Goal: Contribute content: Contribute content

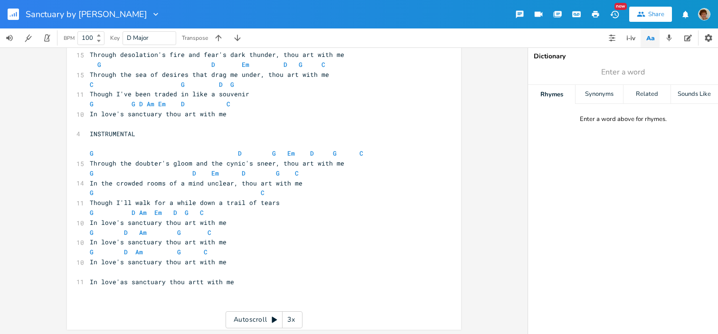
scroll to position [104, 0]
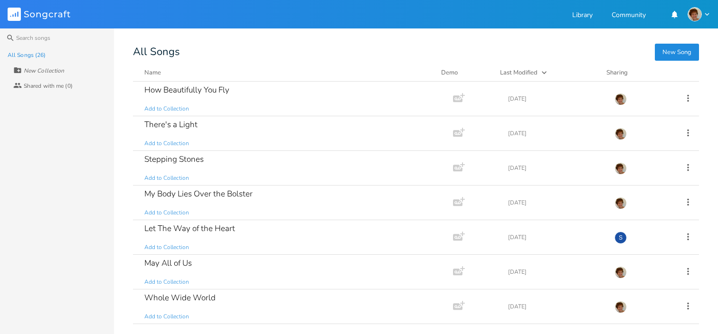
click at [673, 50] on button "New Song" at bounding box center [676, 52] width 44 height 17
click at [684, 53] on button "New Song" at bounding box center [676, 52] width 44 height 17
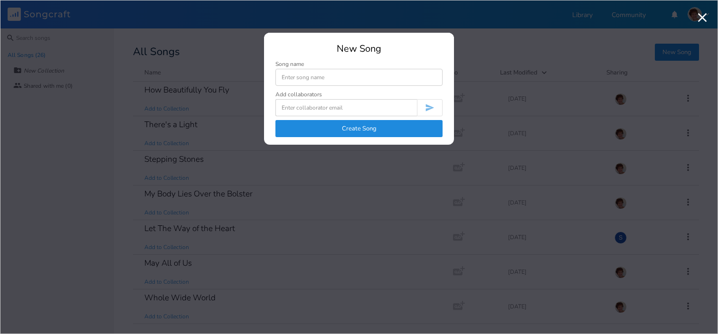
click at [375, 78] on input at bounding box center [358, 77] width 167 height 17
type input "Carry Me There"
click at [355, 129] on button "Create Song" at bounding box center [358, 128] width 167 height 17
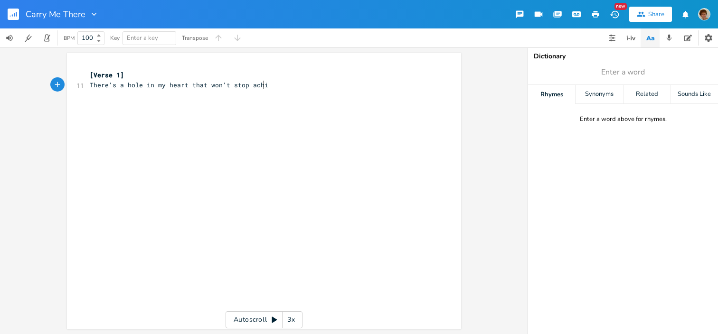
scroll to position [0, 138]
type textarea "There's a hole in my heart that won't stop aching"
click at [125, 74] on pre "[Verse 1]" at bounding box center [259, 75] width 343 height 10
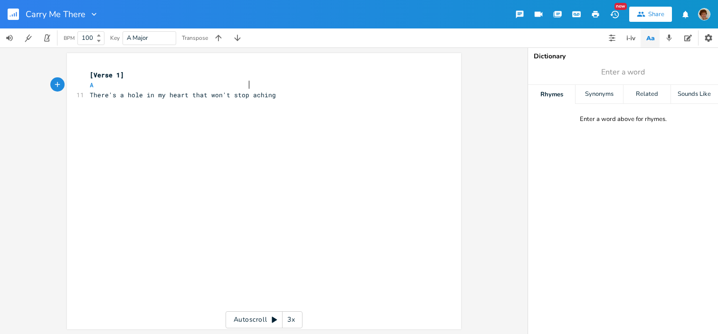
scroll to position [0, 77]
type textarea "A D"
click at [267, 94] on li "D" at bounding box center [260, 96] width 28 height 10
click at [281, 97] on pre "There's a hole in my heart that won't stop aching" at bounding box center [259, 95] width 343 height 10
type textarea "It's a place that the sun cannot find"
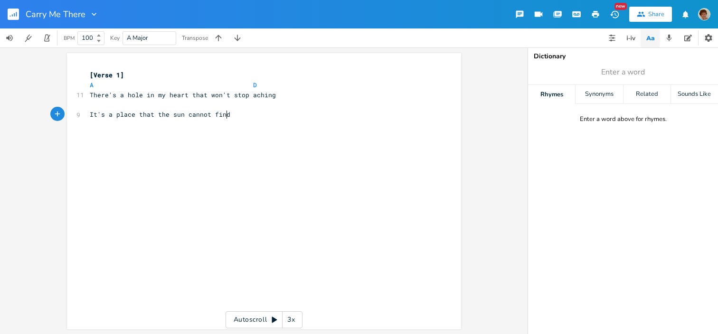
scroll to position [0, 98]
click at [96, 108] on pre "​" at bounding box center [259, 105] width 343 height 10
type textarea "E A"
click at [231, 113] on li "A" at bounding box center [223, 115] width 28 height 10
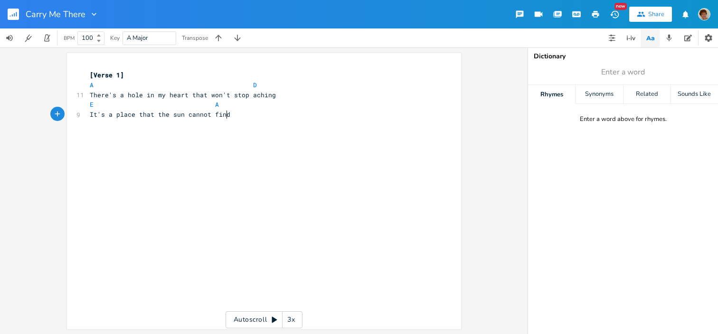
click at [236, 115] on pre "It's a place that the sun cannot find" at bounding box center [259, 115] width 343 height 10
type textarea "I say that I'm fine, but I"m"
type textarea "'m faking"
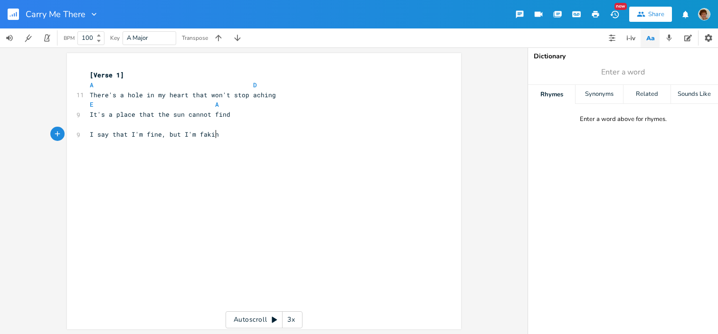
scroll to position [0, 25]
click at [221, 132] on pre "I say that I'm fine, but I'm faking" at bounding box center [259, 135] width 343 height 10
type textarea "'"
click at [94, 128] on pre "​" at bounding box center [259, 125] width 343 height 10
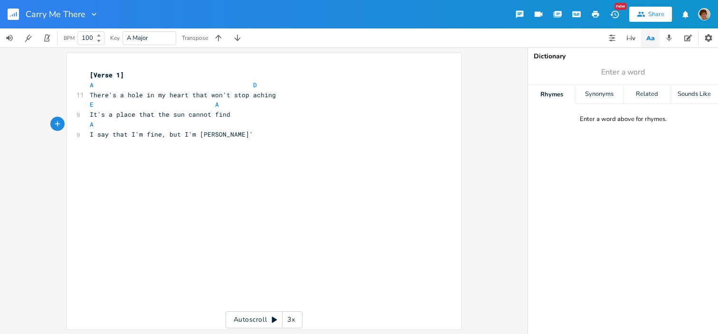
scroll to position [0, 55]
type textarea "A D"
click at [196, 133] on li "D" at bounding box center [209, 135] width 28 height 10
click at [241, 134] on pre "I say that I'm fine, but I'm [PERSON_NAME]'" at bounding box center [259, 135] width 343 height 10
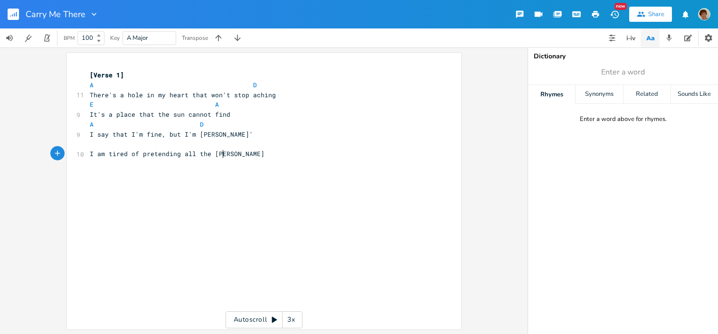
type textarea "I am tired of pretending all the time"
click at [103, 153] on span "I am tired of pretending all the time" at bounding box center [160, 153] width 140 height 9
type textarea "'m so"
click at [250, 159] on pre "I'm so tired of pretending all the time" at bounding box center [259, 154] width 343 height 10
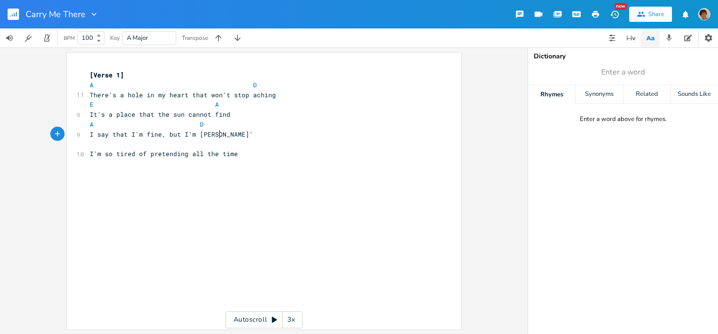
click at [229, 139] on pre "I say that I'm fine, but I'm [PERSON_NAME]'" at bounding box center [259, 135] width 343 height 10
click at [91, 145] on pre "​" at bounding box center [259, 145] width 343 height 10
type textarea "EW"
type textarea "A"
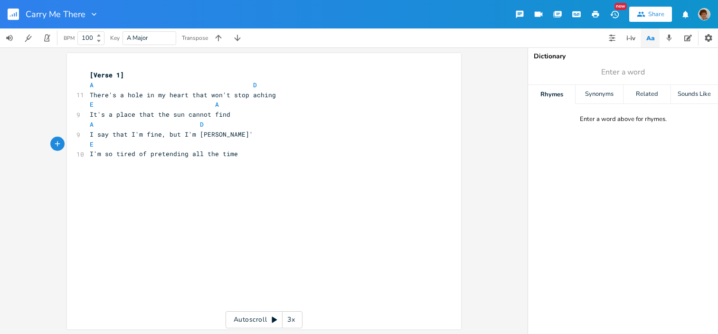
scroll to position [0, 54]
click at [260, 154] on pre "I'm so tired of pretending all the time" at bounding box center [259, 154] width 343 height 10
type textarea "CHIRY="
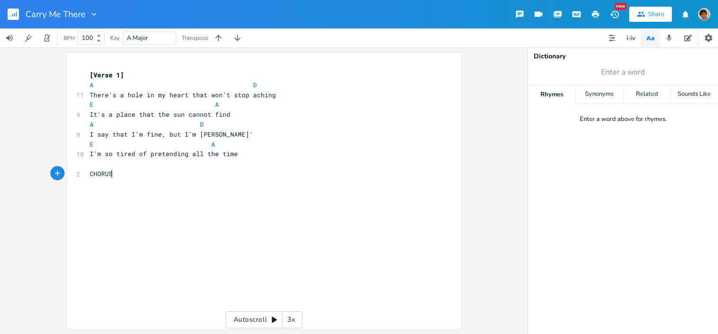
type textarea "ORUS:"
type textarea "Carry me ti"
type textarea "o the land of the carefree"
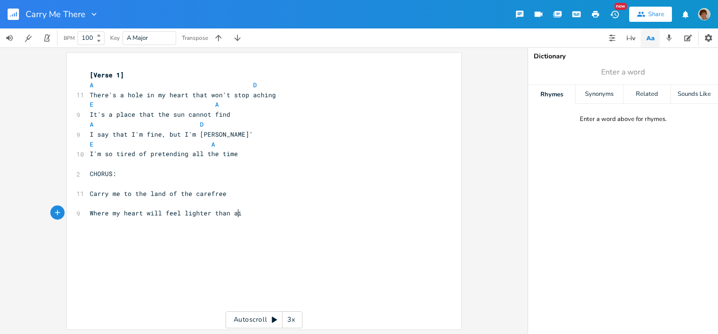
scroll to position [0, 113]
type textarea "Where my heart will feel lighter than air"
type textarea "Where the breezes of jaz"
type textarea "smine [PERSON_NAME]"
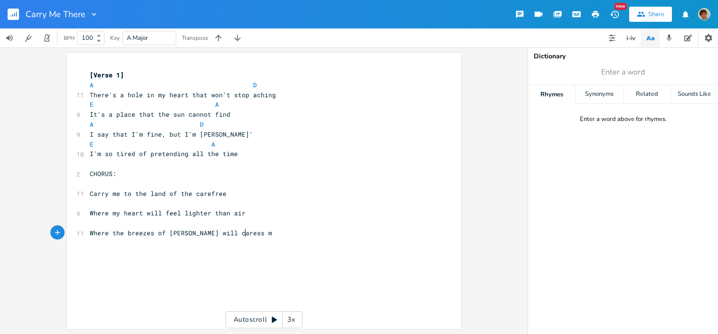
scroll to position [0, 19]
type textarea "ess me"
type textarea "Carry me, [GEOGRAPHIC_DATA], carry me there"
click at [94, 182] on pre "​" at bounding box center [259, 184] width 343 height 10
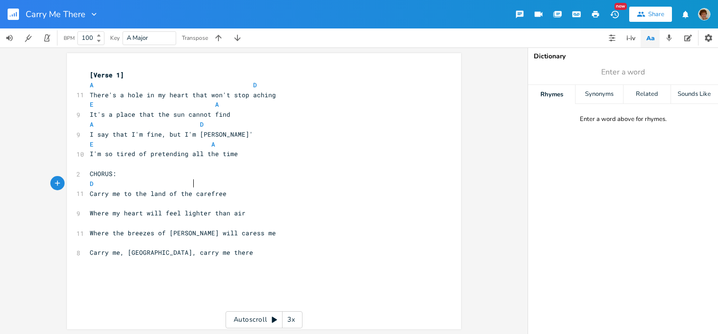
type textarea "D A"
click at [93, 204] on pre "​" at bounding box center [259, 203] width 343 height 10
type textarea "D E"
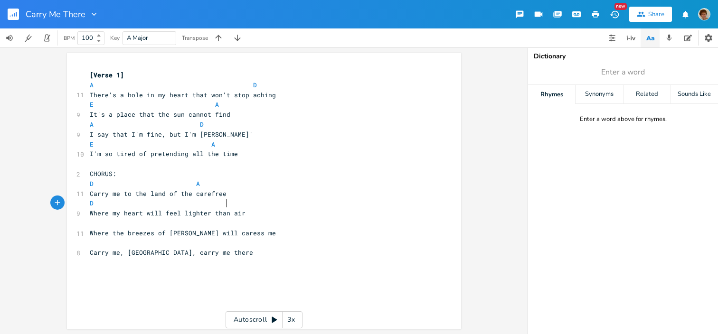
scroll to position [0, 66]
click at [91, 224] on pre "​" at bounding box center [259, 223] width 343 height 10
type textarea "D A"
click at [91, 242] on pre "​" at bounding box center [259, 243] width 343 height 10
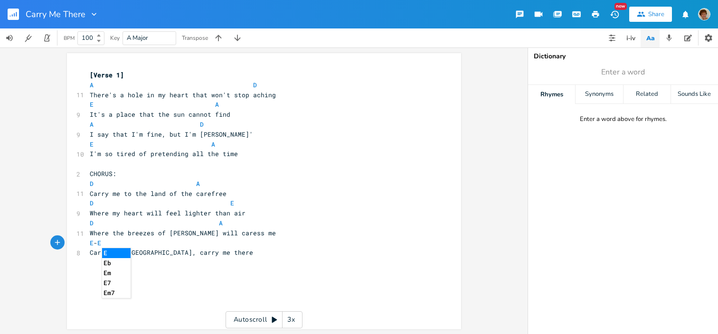
scroll to position [0, 16]
type textarea "E - E7"
click at [109, 255] on li "E7" at bounding box center [118, 253] width 33 height 10
type textarea "A"
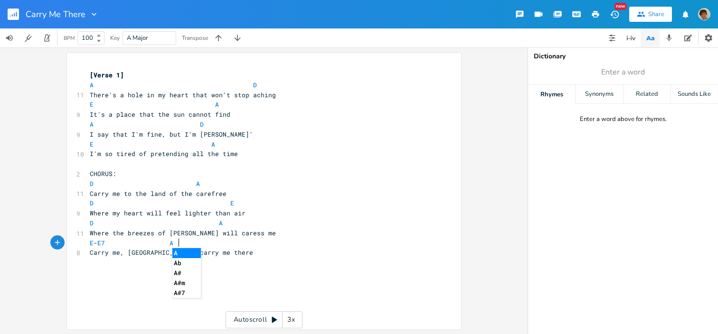
click at [179, 255] on li "A" at bounding box center [186, 253] width 28 height 10
click at [207, 252] on pre "Carry me, [GEOGRAPHIC_DATA], carry me there" at bounding box center [259, 253] width 343 height 10
type textarea "I reme"
type textarea "I remember ==="
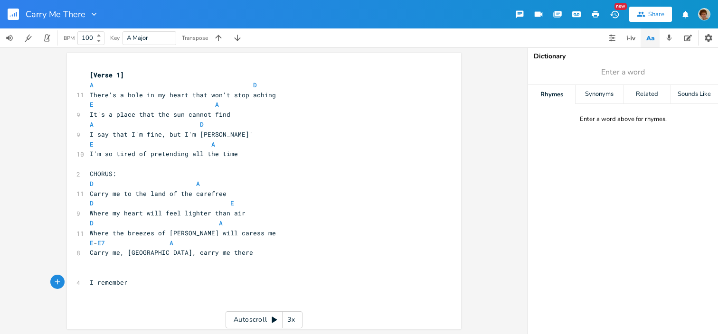
scroll to position [0, 3]
type textarea "r before my troubles found me"
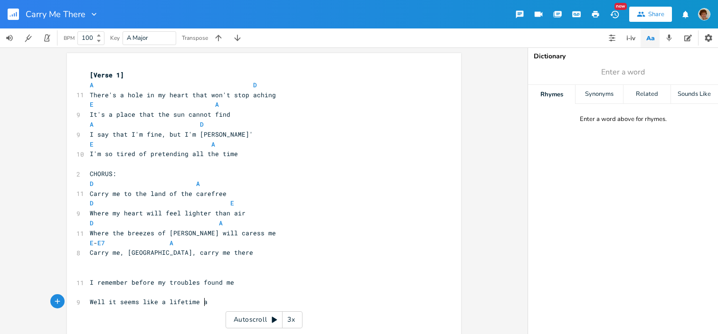
scroll to position [0, 90]
type textarea "Well it seems like a lifetime ago"
type textarea "Back when lighthearted laughter came easy"
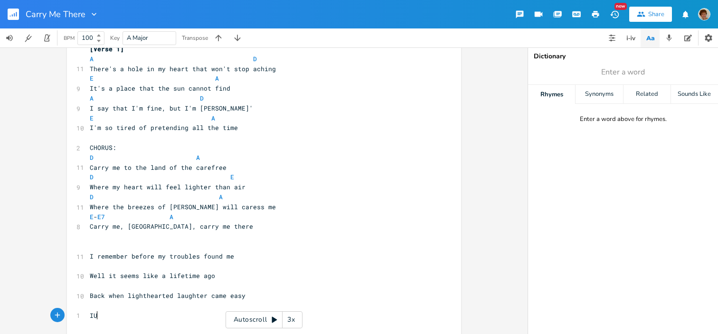
scroll to position [0, 11]
type textarea "IUn"
type textarea "n those years before sorrow and woe"
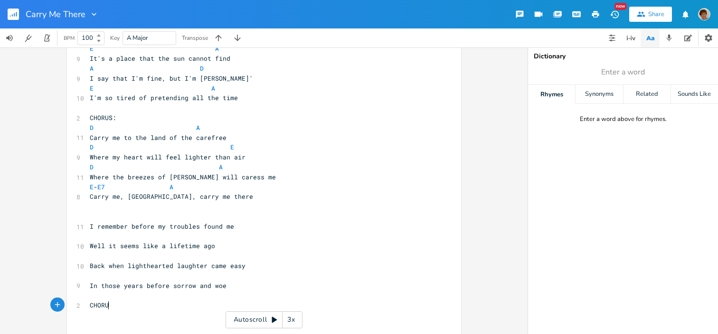
type textarea "CHORUS"
type textarea "Well I've heart people say that pain's a teacher"
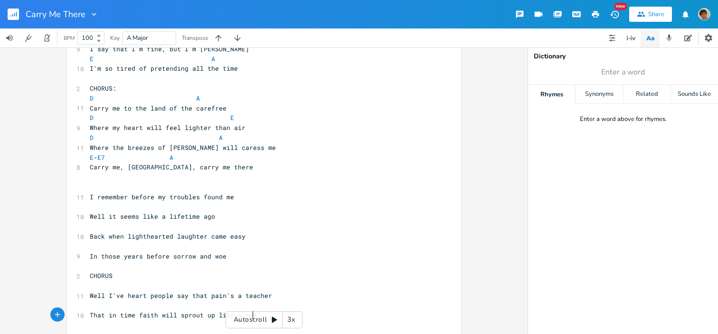
type textarea "That in time faith will sprout up like a seed"
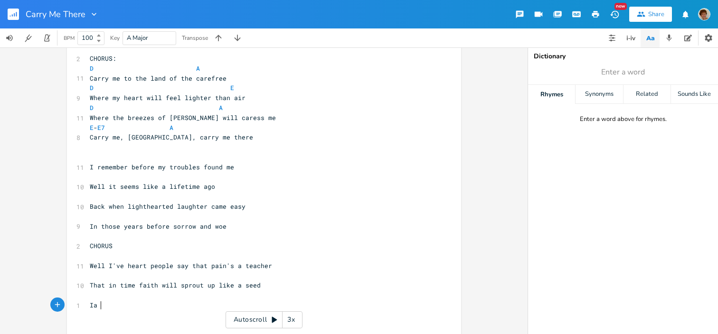
type textarea "Ia ="
type textarea "am listening hear===="
type textarea "ard to the [DEMOGRAPHIC_DATA]"
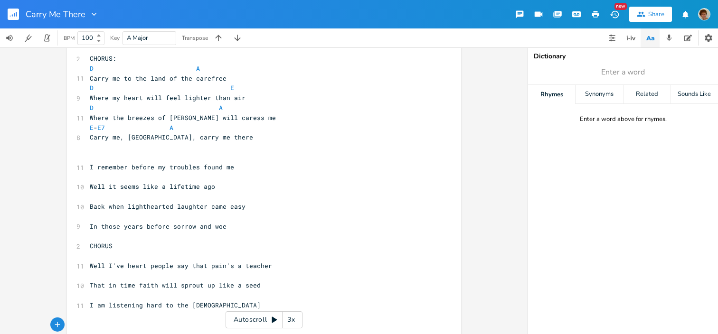
scroll to position [117, 0]
type textarea "He says salvation's coming for me"
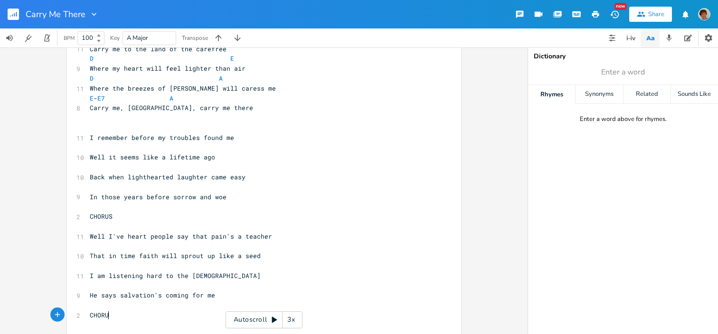
type textarea "CHORUS"
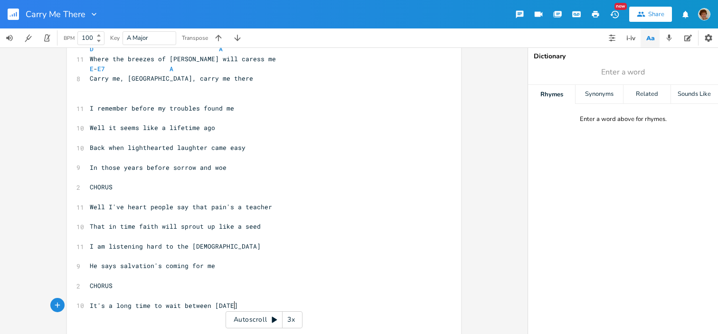
type textarea "It's a long time to wait between Sundays"
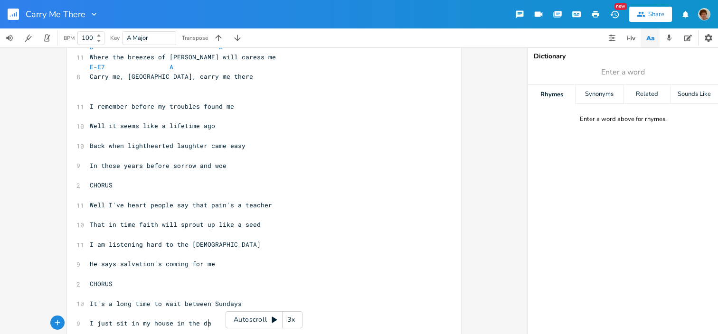
scroll to position [0, 89]
type textarea "I just sit in my house in the dark"
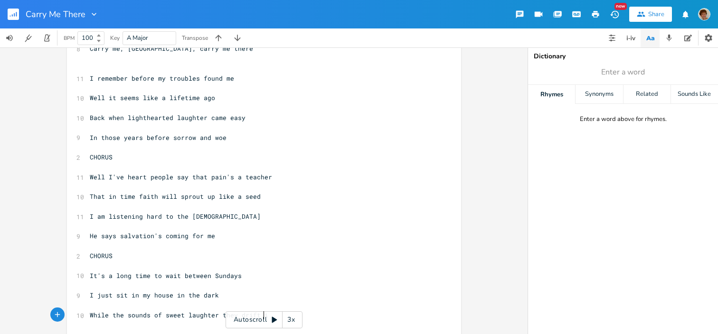
type textarea "While the sounds of sweet laughter they drift in"
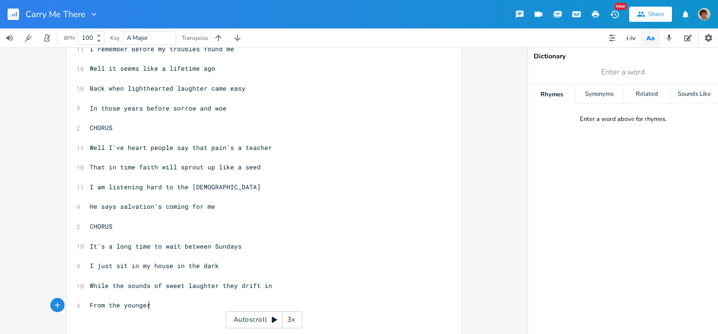
type textarea "From the [PERSON_NAME]"
type textarea "sters outside in the park"
click at [142, 145] on span "Well I've heart people say that pain's a teacher" at bounding box center [181, 147] width 182 height 9
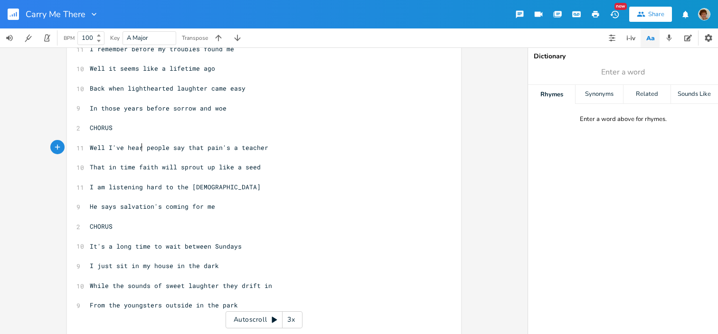
type textarea "d"
click at [211, 166] on span "That in time faith will sprout up like a seed" at bounding box center [175, 167] width 171 height 9
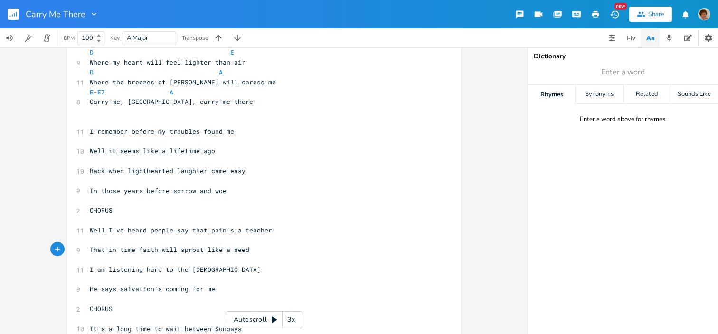
scroll to position [149, 0]
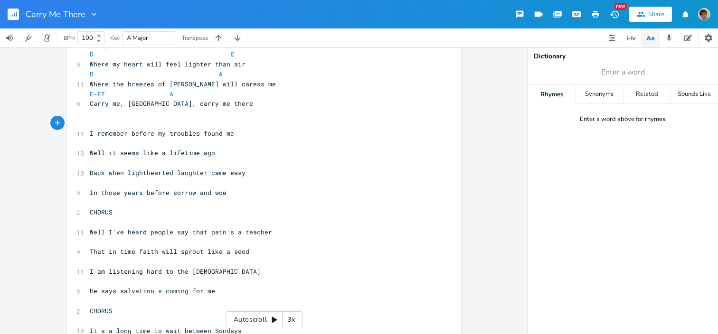
click at [101, 122] on pre "​" at bounding box center [259, 124] width 343 height 10
type textarea "A D"
click at [88, 141] on pre "​" at bounding box center [259, 144] width 343 height 10
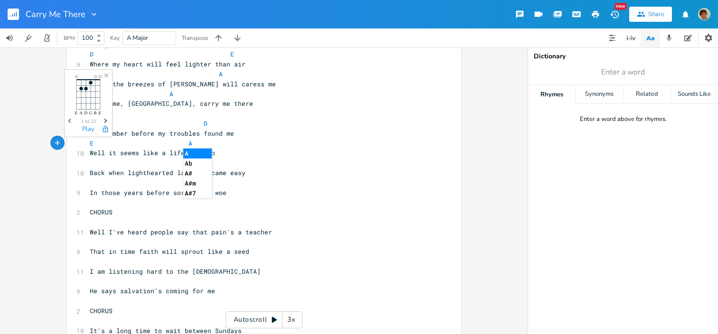
type textarea "E A"
click at [189, 156] on li "A" at bounding box center [197, 154] width 28 height 10
click at [188, 144] on span "A" at bounding box center [190, 143] width 4 height 9
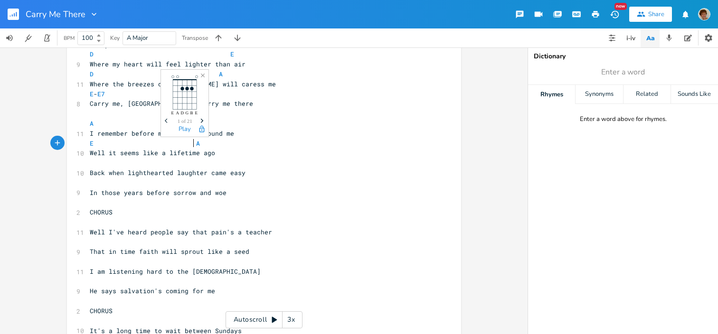
scroll to position [0, 4]
click at [93, 165] on pre "​" at bounding box center [259, 163] width 343 height 10
type textarea "A"
click at [223, 165] on pre "A" at bounding box center [259, 163] width 343 height 10
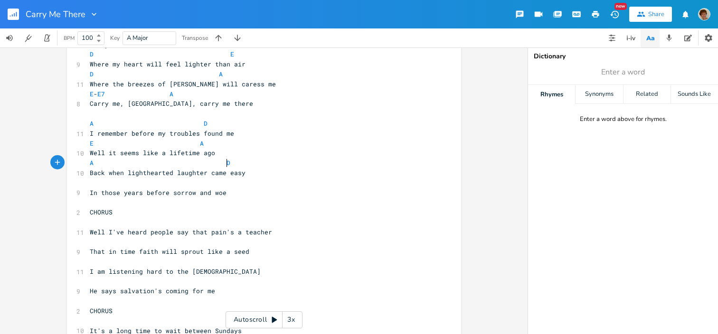
scroll to position [0, 24]
type textarea "D"
click at [229, 172] on li "D" at bounding box center [234, 173] width 28 height 10
click at [105, 185] on pre "​" at bounding box center [259, 183] width 343 height 10
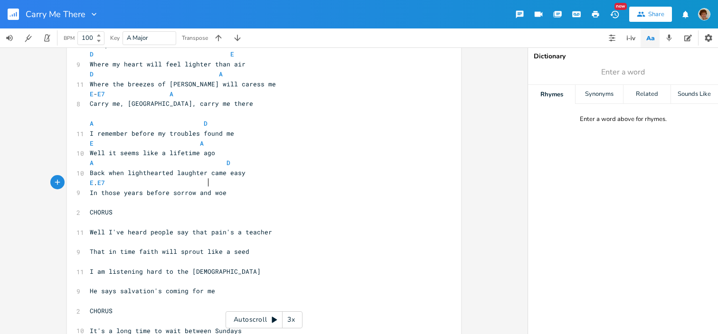
type textarea "E. E7 A"
click at [111, 223] on pre "​" at bounding box center [259, 222] width 343 height 10
type textarea "A A"
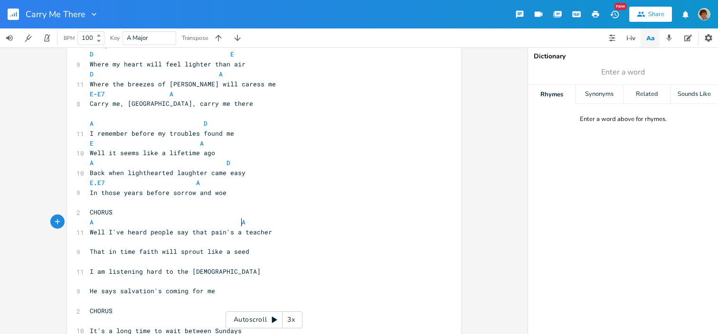
scroll to position [0, 72]
type textarea "D"
click at [91, 243] on pre "​" at bounding box center [259, 242] width 343 height 10
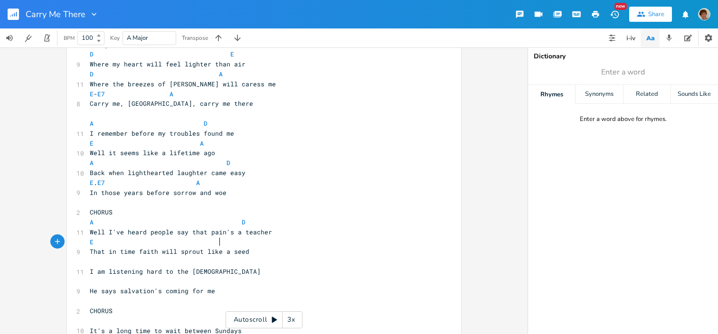
type textarea "E A"
click at [91, 259] on pre "​" at bounding box center [259, 262] width 343 height 10
type textarea "A"
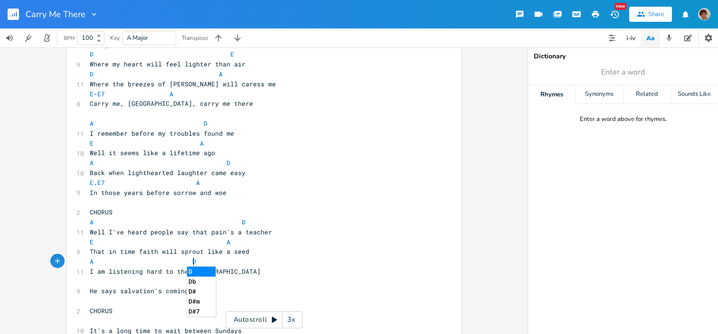
type textarea "D"
click at [200, 270] on li "D" at bounding box center [201, 272] width 28 height 10
click at [103, 287] on span "He says salvation's coming for me" at bounding box center [152, 291] width 125 height 9
click at [99, 281] on pre "​" at bounding box center [259, 282] width 343 height 10
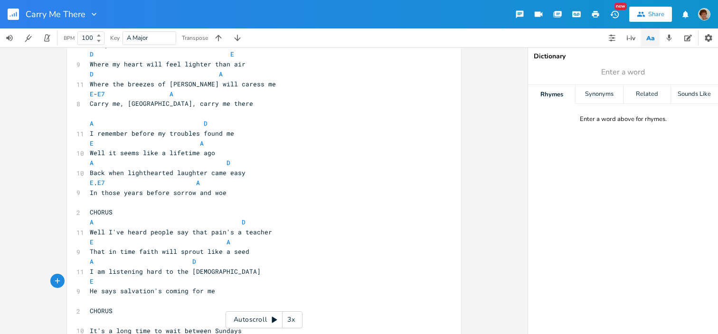
type textarea "E A"
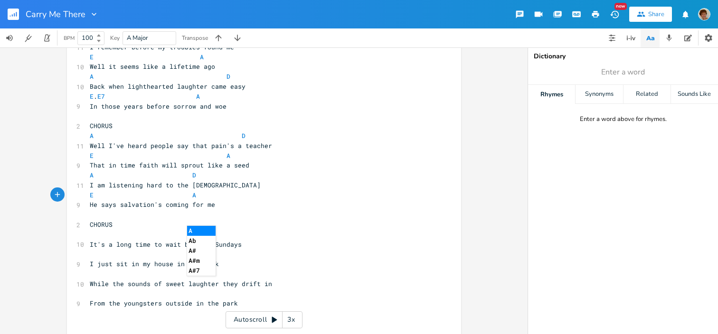
scroll to position [249, 0]
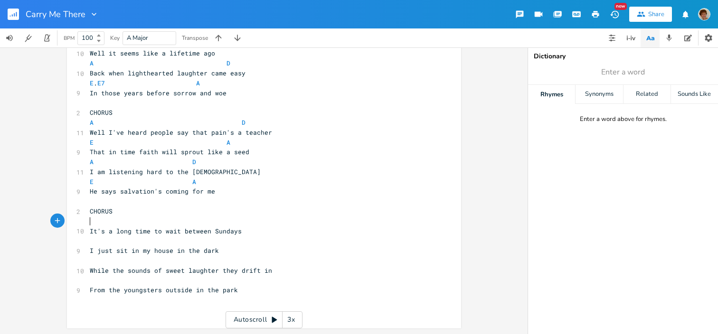
click at [119, 222] on pre "​" at bounding box center [259, 221] width 343 height 10
type textarea "A D"
click at [90, 237] on pre "​" at bounding box center [259, 241] width 343 height 10
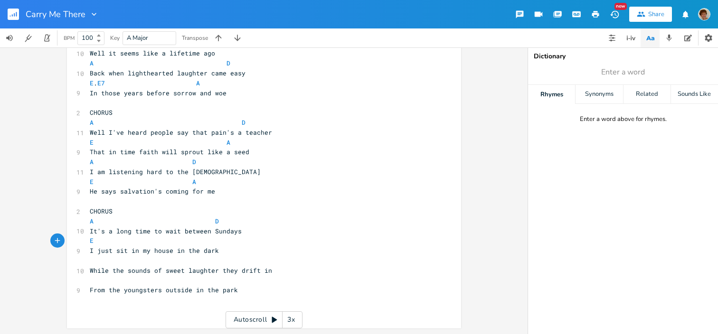
type textarea "E A"
click at [186, 240] on span "E A" at bounding box center [143, 240] width 106 height 9
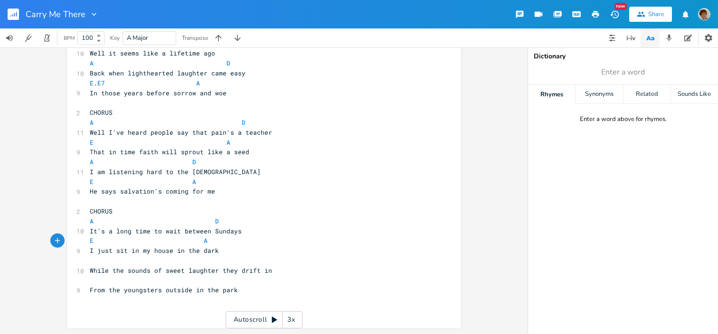
click at [113, 261] on pre "​" at bounding box center [259, 261] width 343 height 10
type textarea "A D"
click at [91, 279] on pre "​" at bounding box center [259, 281] width 343 height 10
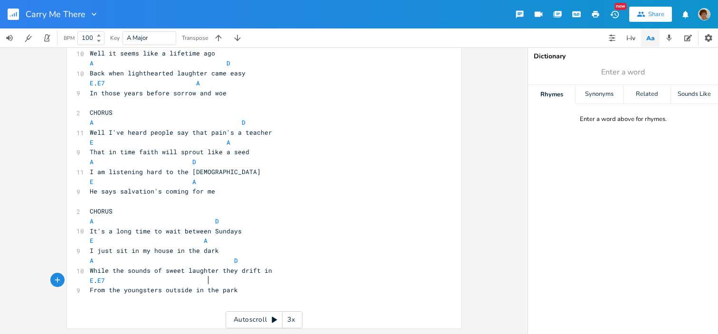
type textarea "E. E7 A"
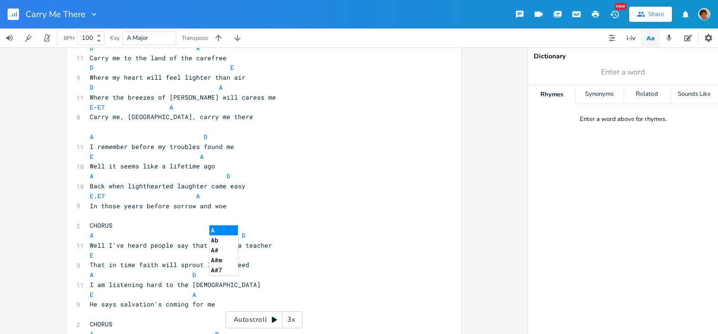
scroll to position [56, 0]
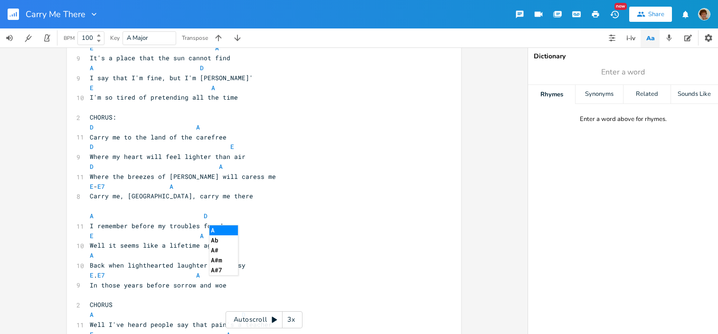
click at [363, 160] on pre "Where my heart will feel lighter than air" at bounding box center [259, 157] width 343 height 10
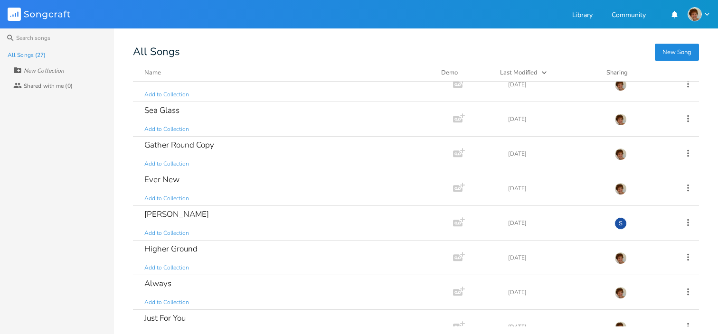
scroll to position [342, 0]
